Goal: Task Accomplishment & Management: Complete application form

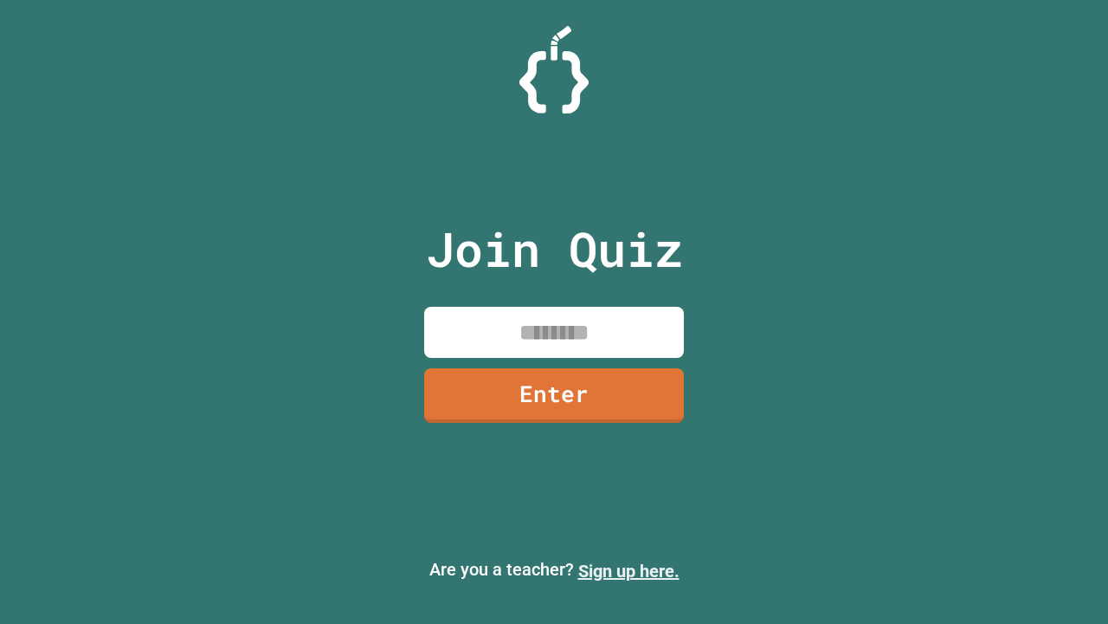
click at [629, 571] on link "Sign up here." at bounding box center [628, 570] width 101 height 21
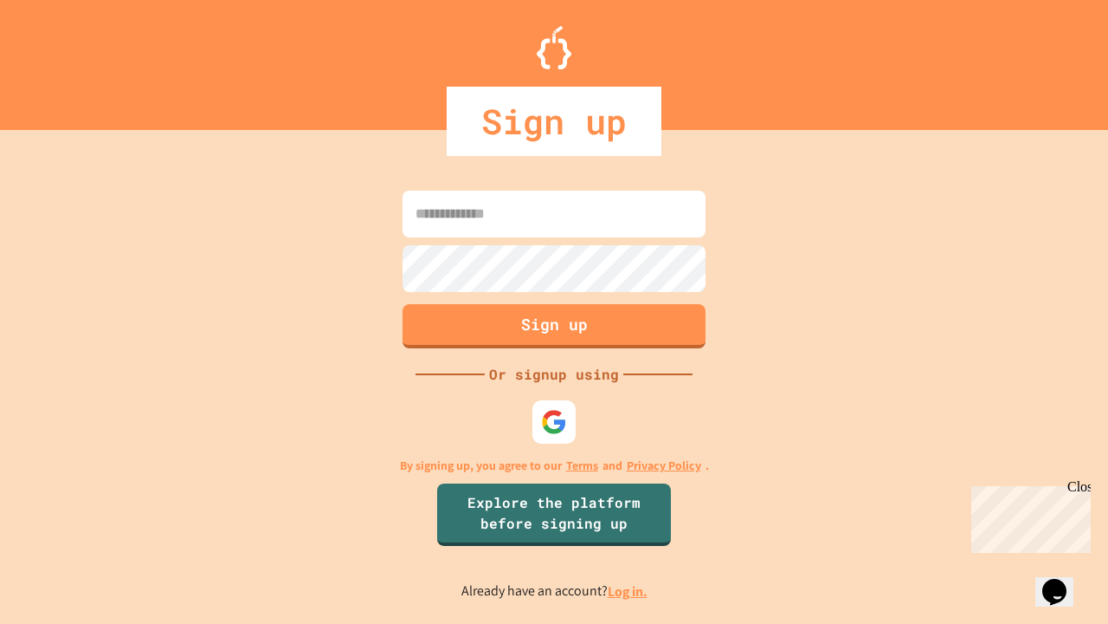
click at [629, 591] on link "Log in." at bounding box center [628, 591] width 40 height 18
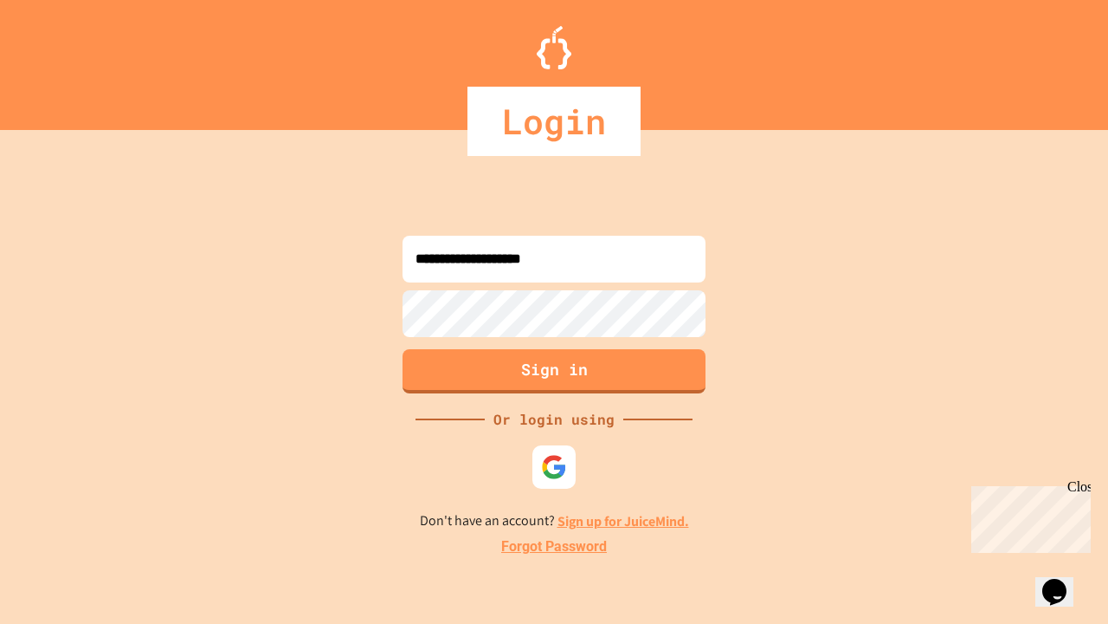
type input "**********"
